Goal: Check status: Check status

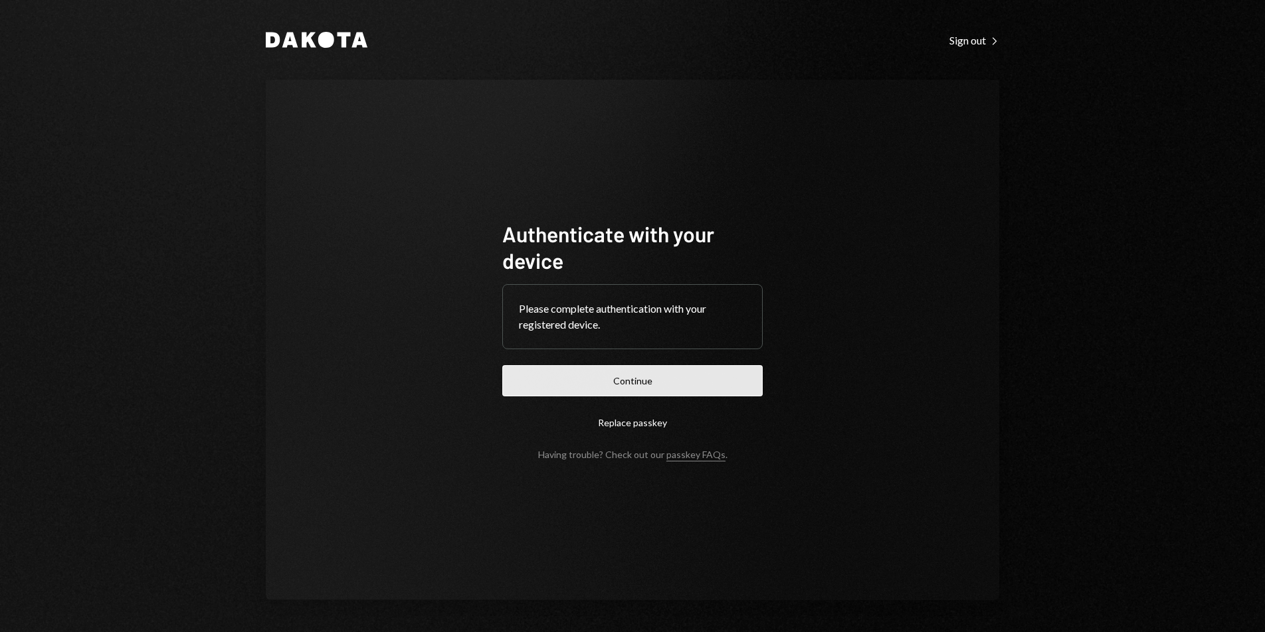
click at [692, 373] on button "Continue" at bounding box center [632, 380] width 260 height 31
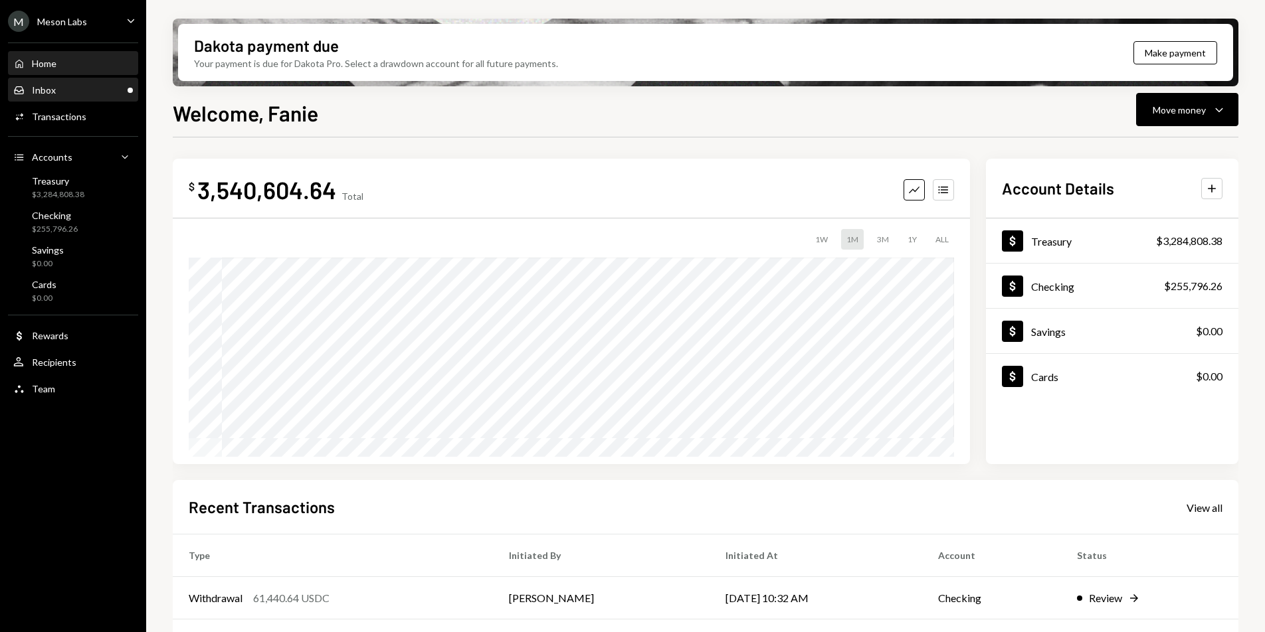
click at [52, 100] on div "Inbox Inbox" at bounding box center [73, 90] width 120 height 23
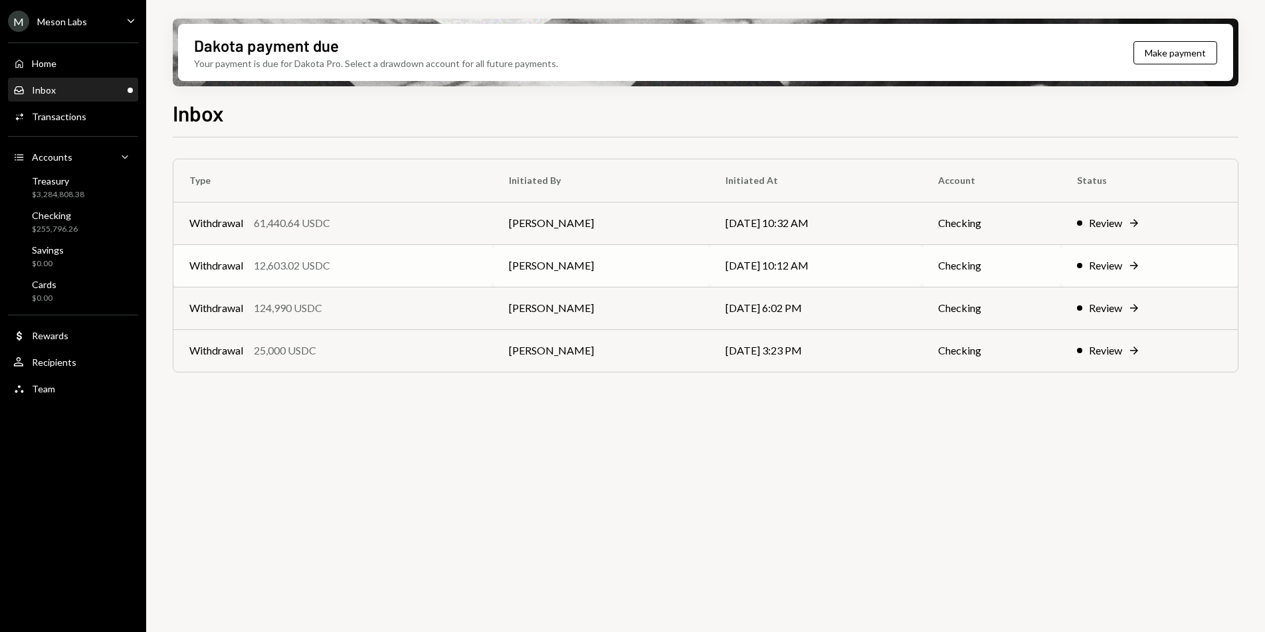
click at [323, 268] on div "12,603.02 USDC" at bounding box center [292, 266] width 76 height 16
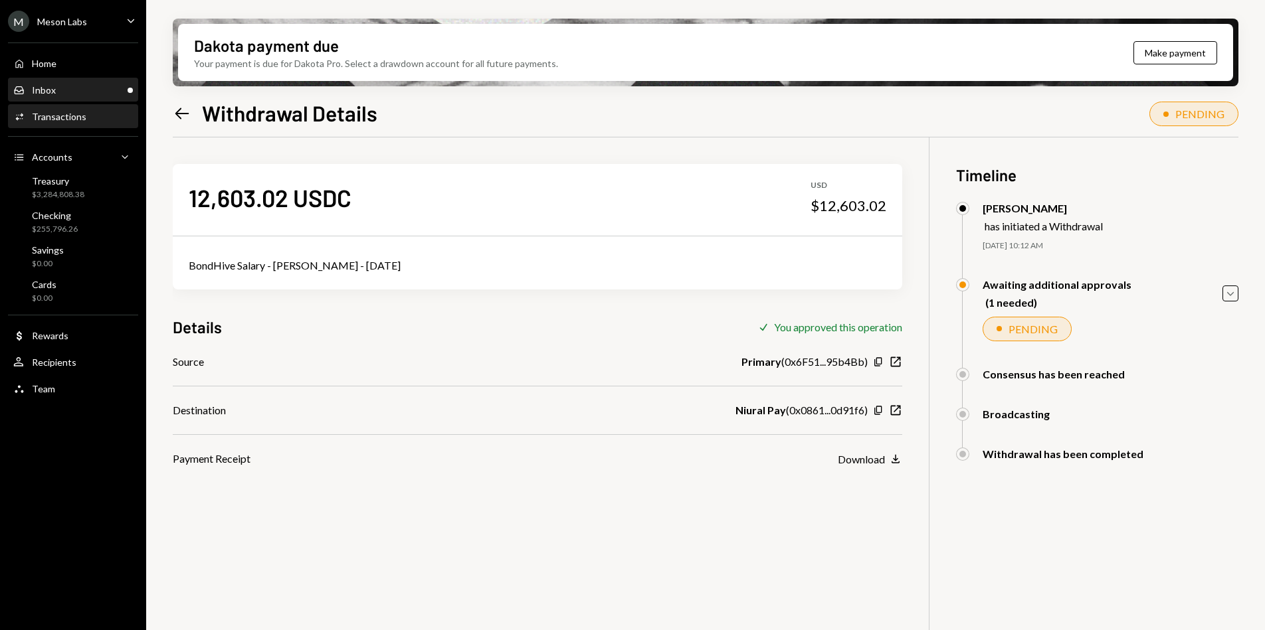
click at [74, 98] on div "Inbox Inbox" at bounding box center [73, 90] width 120 height 23
